Goal: Book appointment/travel/reservation

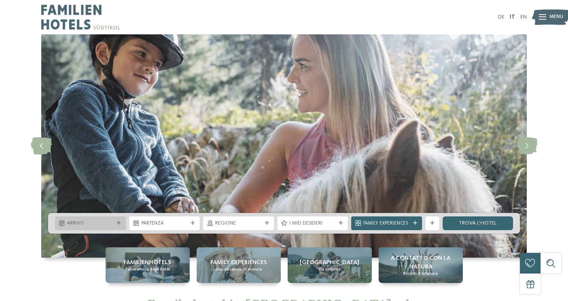
click at [124, 224] on div "Arrivo" at bounding box center [90, 223] width 71 height 14
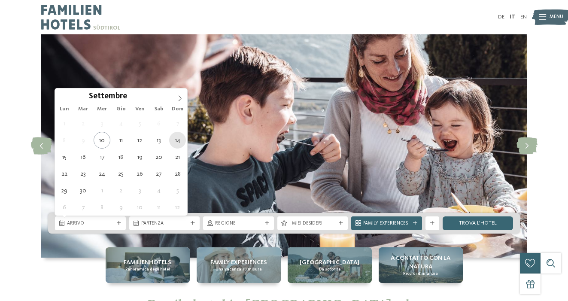
type div "[DATE]"
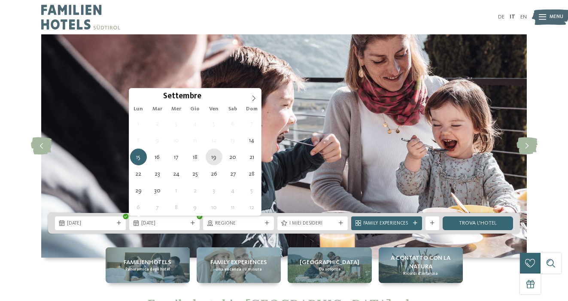
type div "[DATE]"
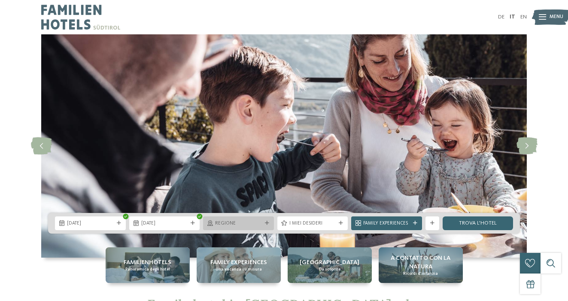
click at [230, 227] on div "Regione" at bounding box center [238, 223] width 71 height 14
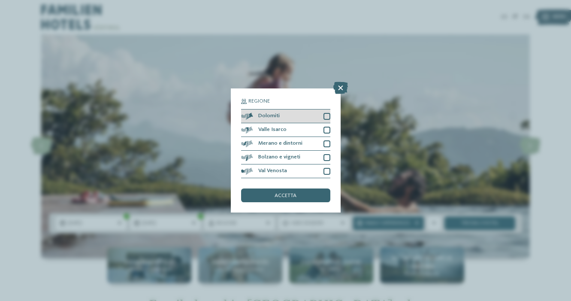
click at [327, 118] on div at bounding box center [326, 116] width 7 height 7
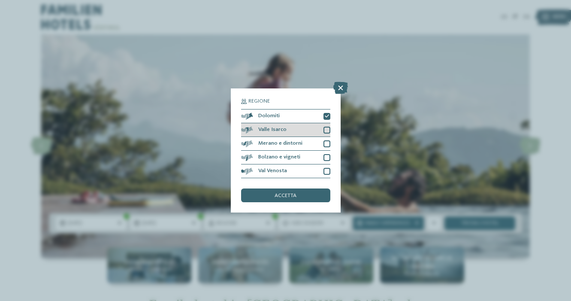
click at [327, 133] on div at bounding box center [326, 130] width 7 height 7
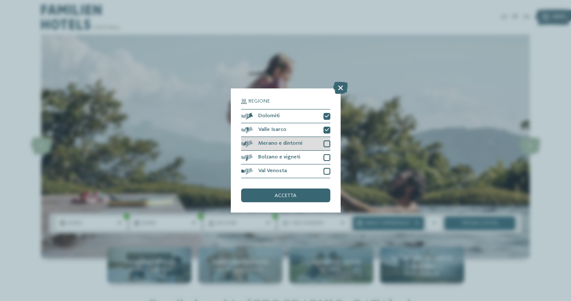
click at [327, 142] on div at bounding box center [326, 143] width 7 height 7
click at [328, 159] on div at bounding box center [326, 157] width 7 height 7
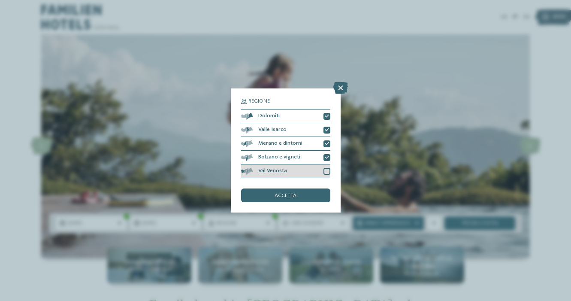
click at [325, 172] on div at bounding box center [326, 171] width 7 height 7
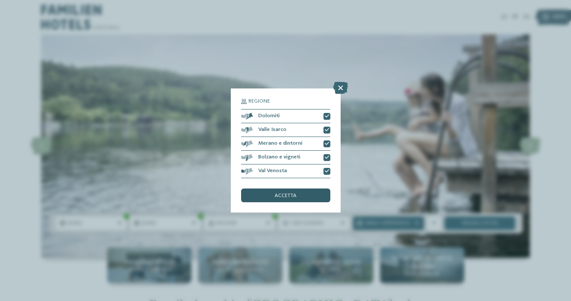
click at [319, 196] on div "accetta" at bounding box center [285, 195] width 89 height 14
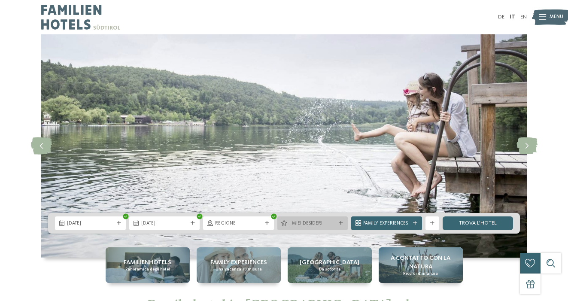
click at [319, 224] on span "I miei desideri" at bounding box center [312, 223] width 47 height 7
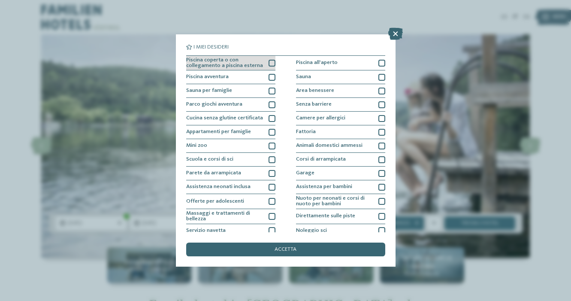
click at [266, 66] on div "Piscina coperta o con collegamento a piscina esterna" at bounding box center [230, 63] width 89 height 15
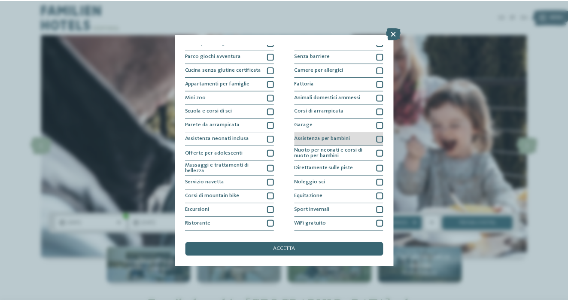
scroll to position [47, 0]
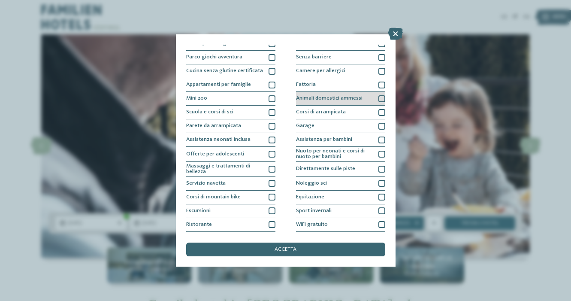
click at [380, 100] on div at bounding box center [381, 98] width 7 height 7
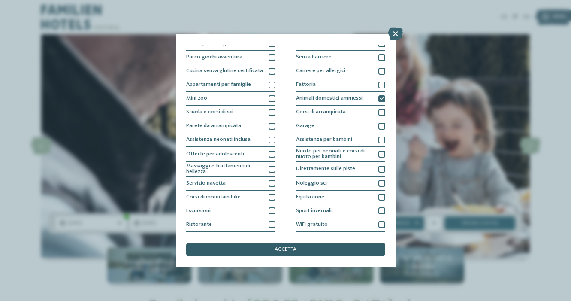
click at [256, 249] on div "accetta" at bounding box center [285, 249] width 199 height 14
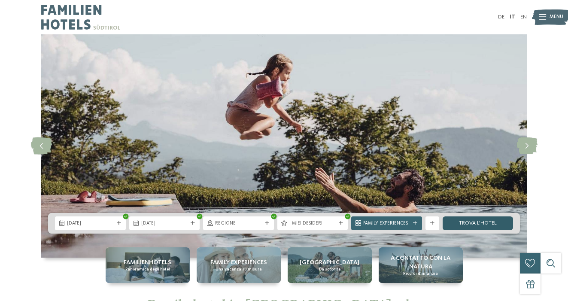
click at [471, 225] on link "trova l’hotel" at bounding box center [477, 223] width 71 height 14
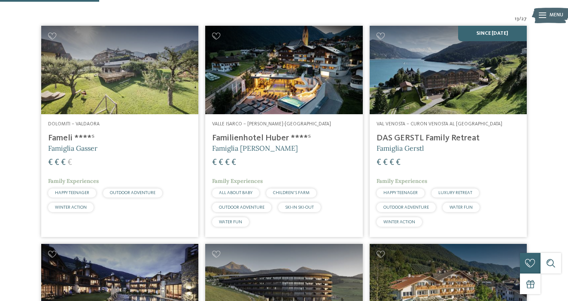
scroll to position [254, 0]
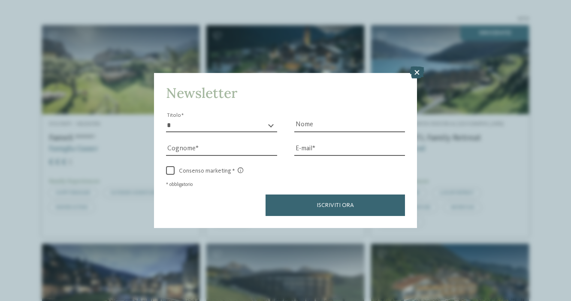
click at [419, 74] on icon at bounding box center [417, 73] width 15 height 12
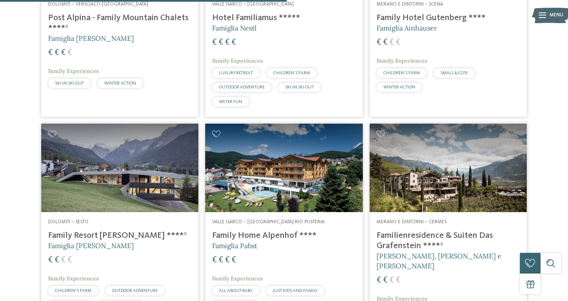
scroll to position [458, 0]
